Goal: Navigation & Orientation: Find specific page/section

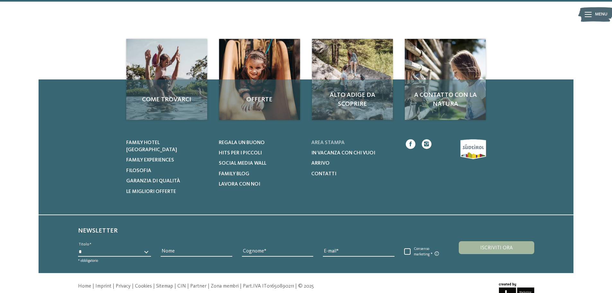
scroll to position [1397, 0]
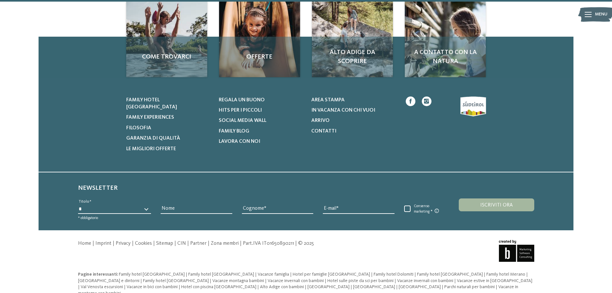
click at [410, 101] on icon at bounding box center [410, 101] width 2 height 5
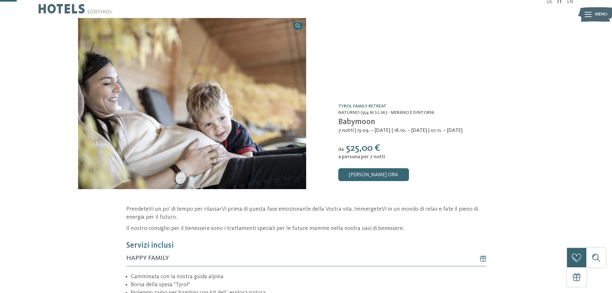
scroll to position [0, 0]
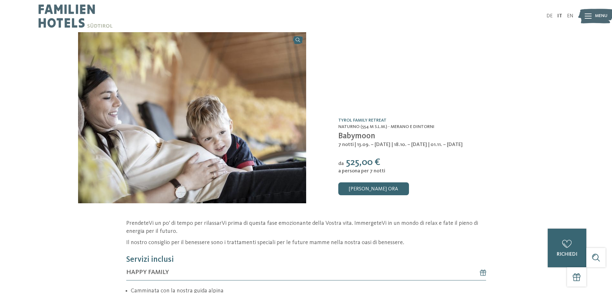
click at [585, 17] on icon at bounding box center [587, 15] width 7 height 5
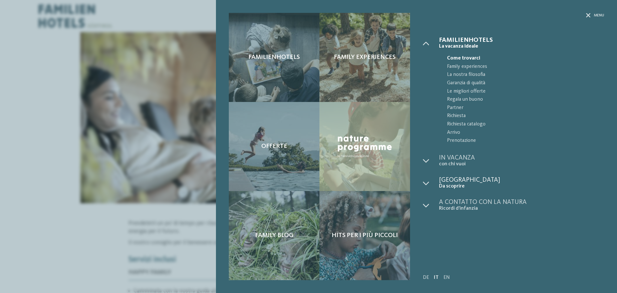
click at [459, 179] on span "[GEOGRAPHIC_DATA]" at bounding box center [521, 180] width 165 height 6
click at [591, 13] on div "Menu" at bounding box center [595, 15] width 18 height 5
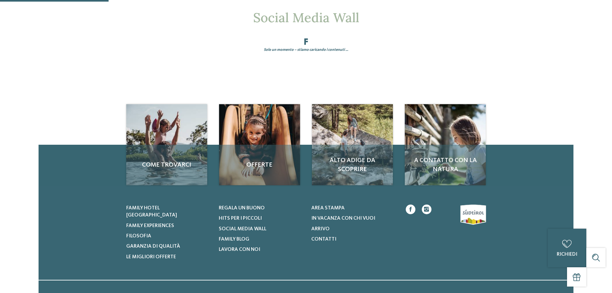
scroll to position [64, 0]
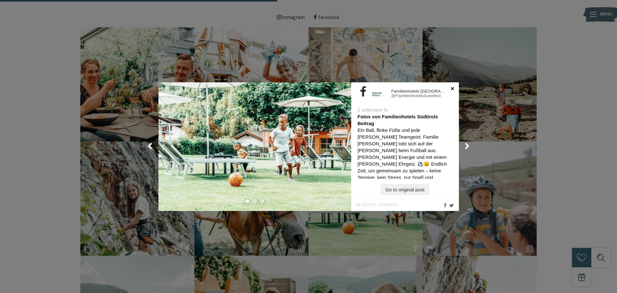
click at [451, 89] on link at bounding box center [452, 88] width 3 height 4
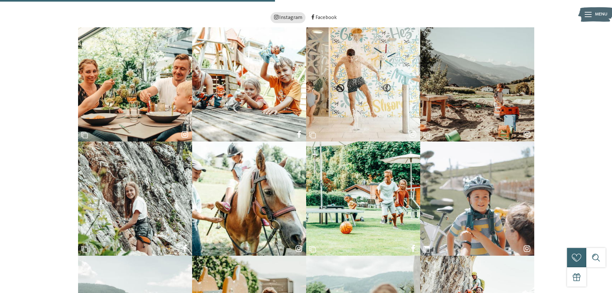
click at [298, 18] on link "Instagram" at bounding box center [287, 17] width 35 height 11
